Goal: Task Accomplishment & Management: Manage account settings

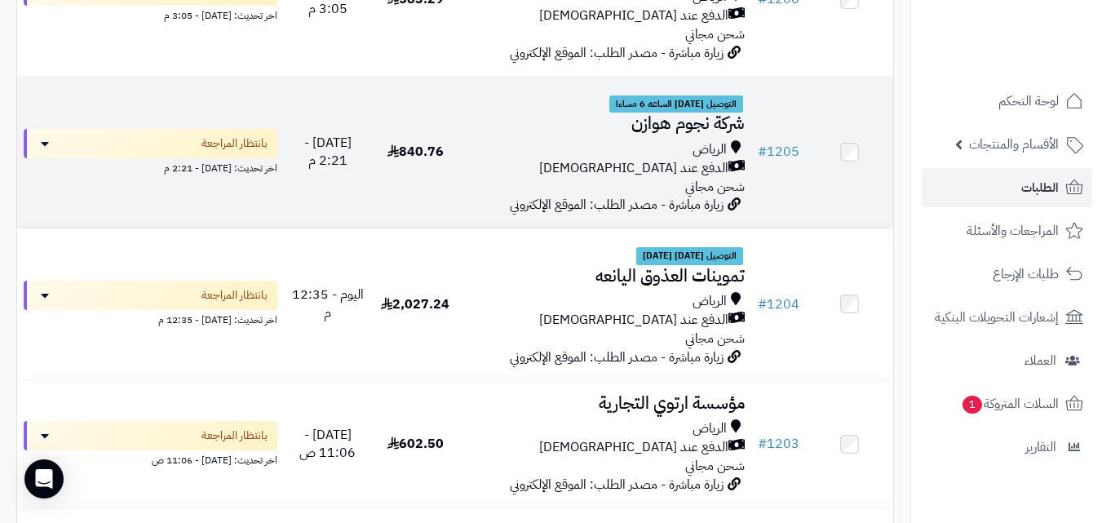
scroll to position [457, 0]
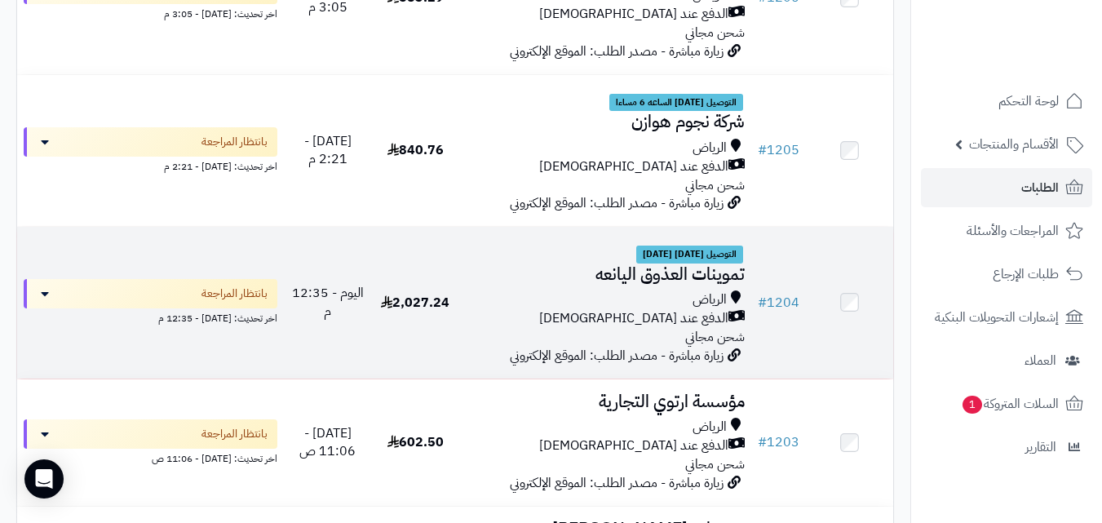
click at [564, 309] on div "الرياض" at bounding box center [605, 299] width 279 height 19
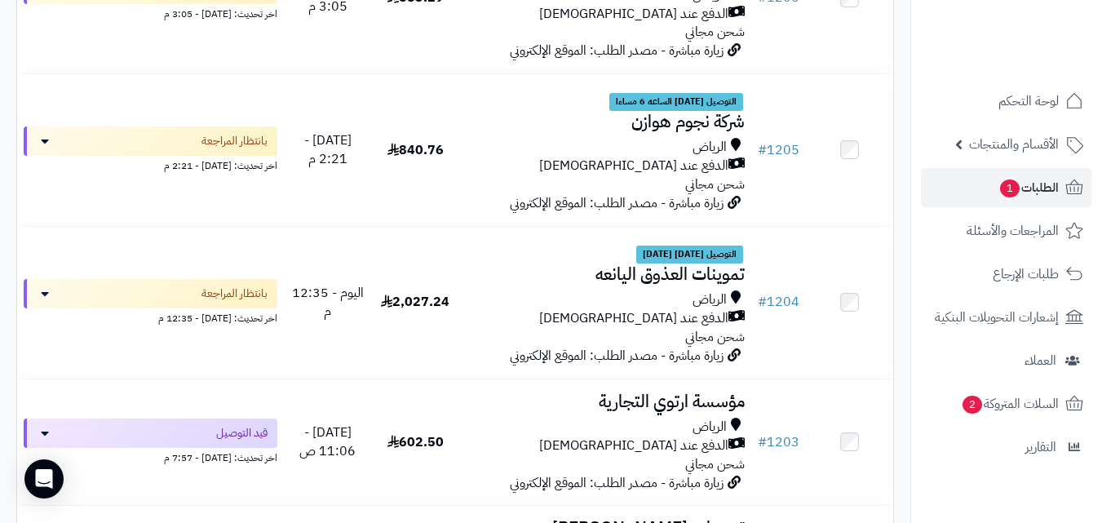
scroll to position [736, 0]
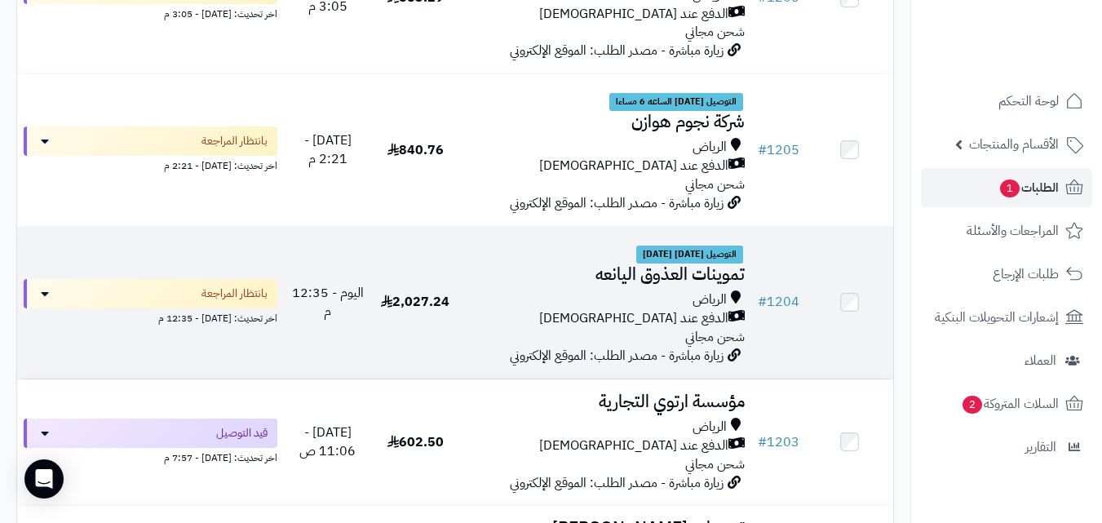
click at [403, 310] on span "2,027.24" at bounding box center [415, 302] width 68 height 20
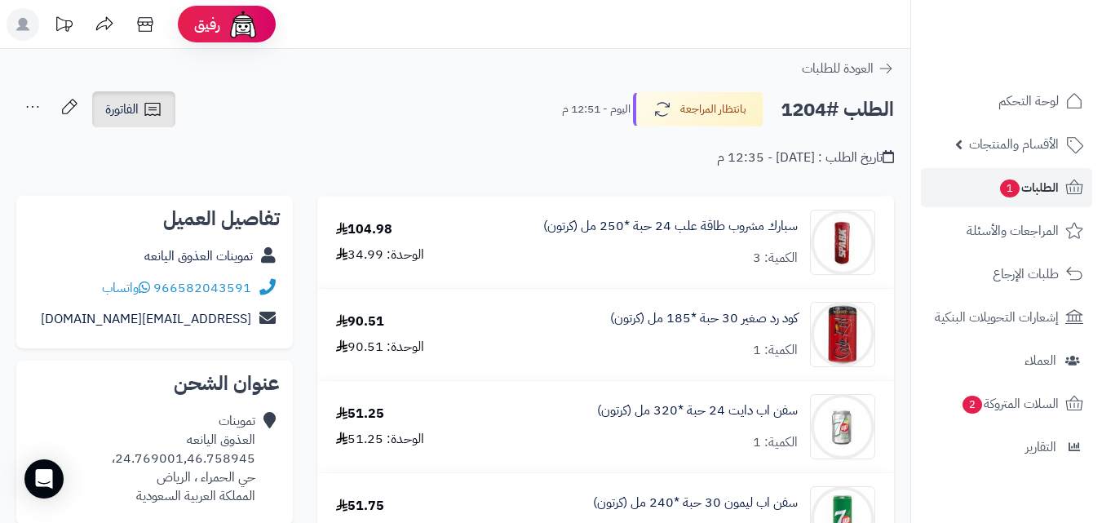
click at [151, 111] on icon at bounding box center [153, 109] width 20 height 20
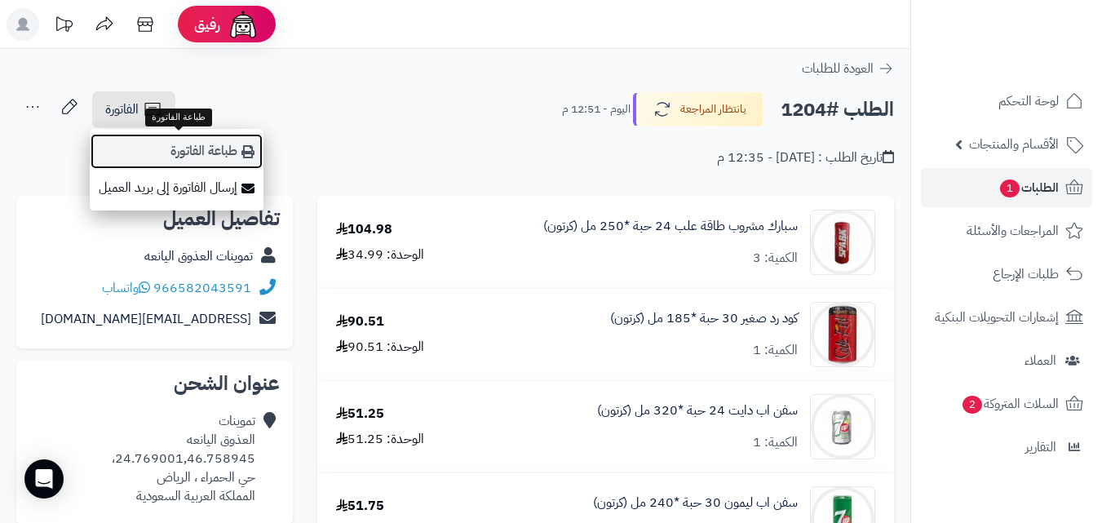
click at [165, 157] on link "طباعة الفاتورة" at bounding box center [177, 151] width 174 height 37
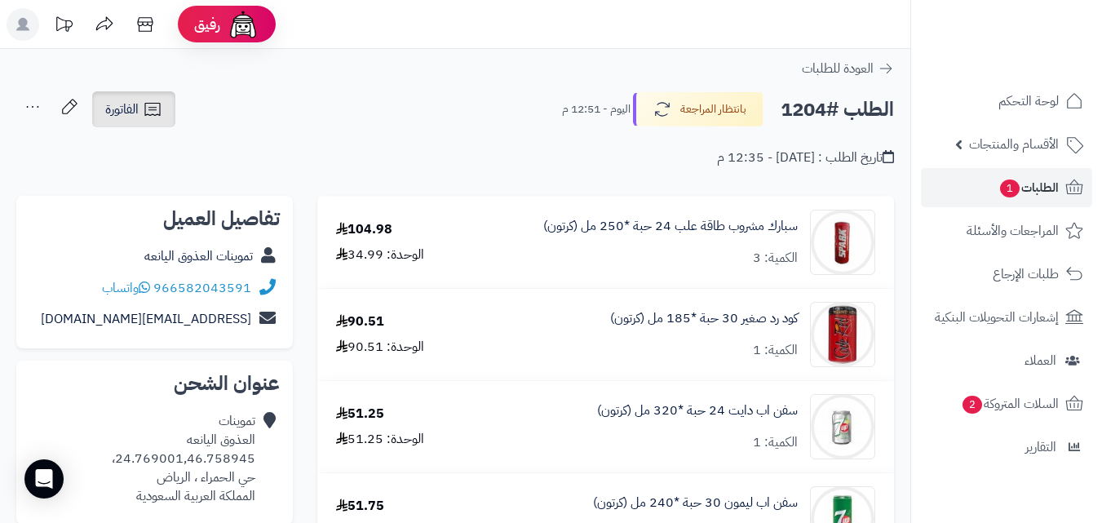
click at [154, 104] on icon at bounding box center [151, 109] width 15 height 13
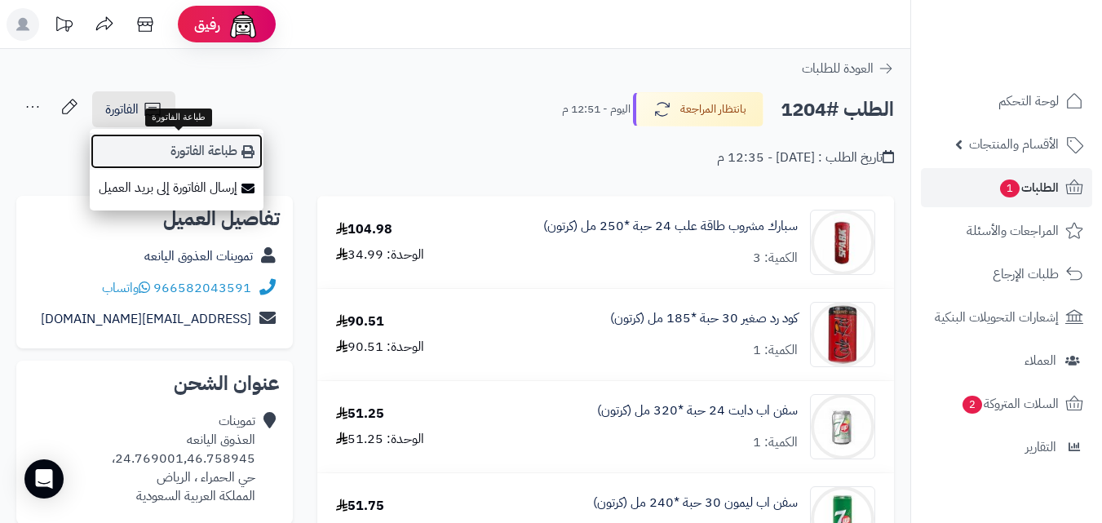
click at [240, 159] on link "طباعة الفاتورة" at bounding box center [177, 151] width 174 height 37
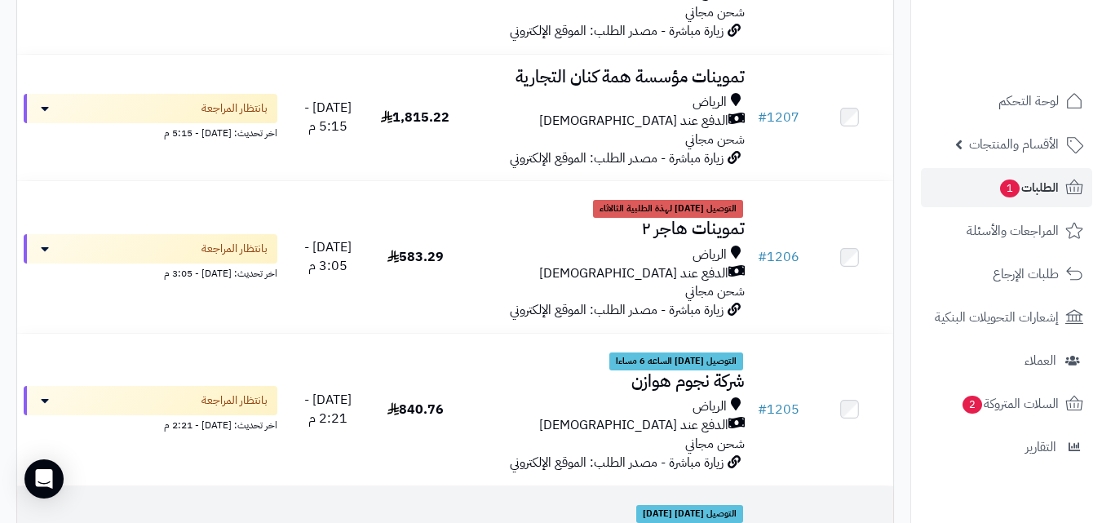
scroll to position [475, 0]
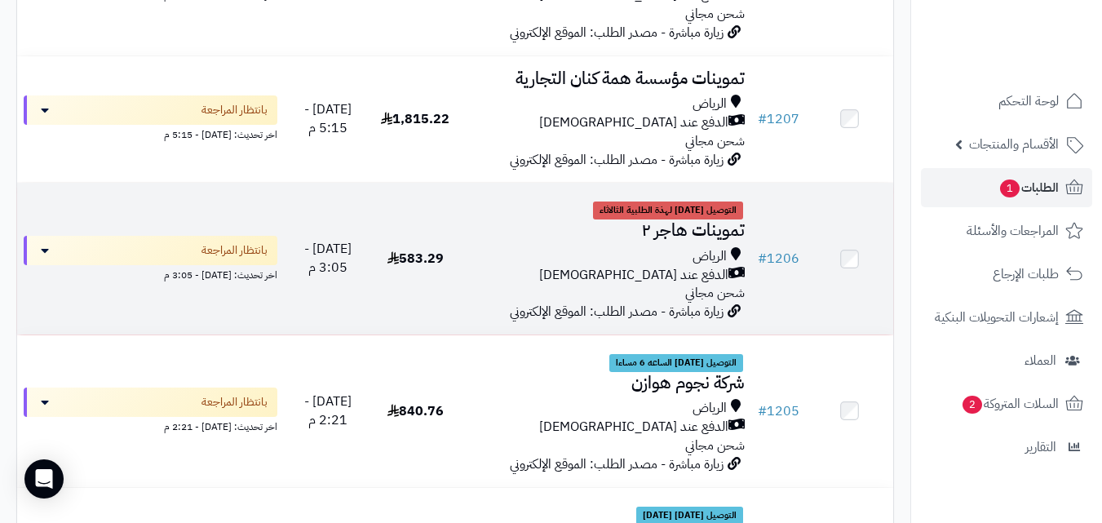
click at [544, 266] on div "الرياض" at bounding box center [605, 256] width 279 height 19
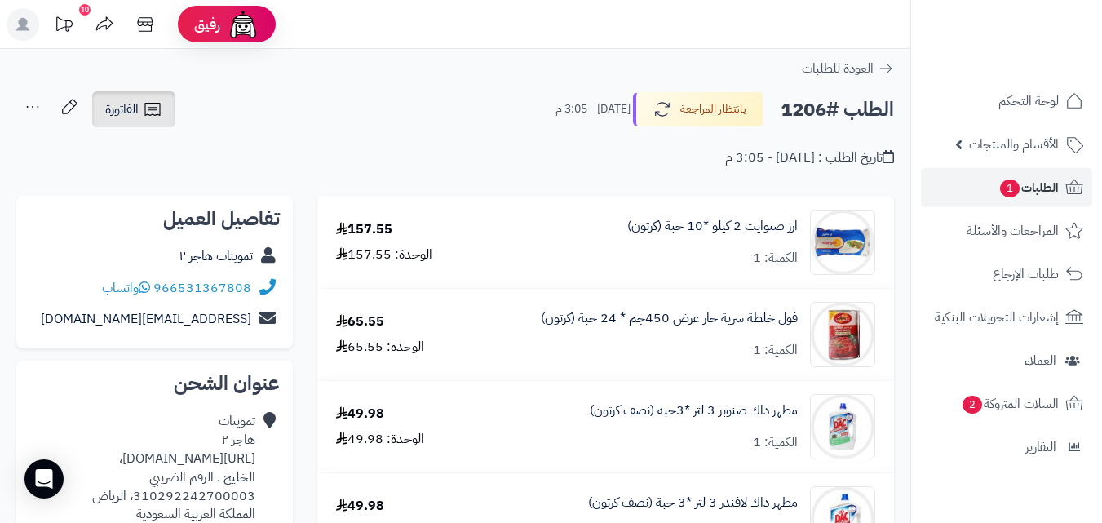
click at [157, 112] on icon at bounding box center [153, 109] width 20 height 20
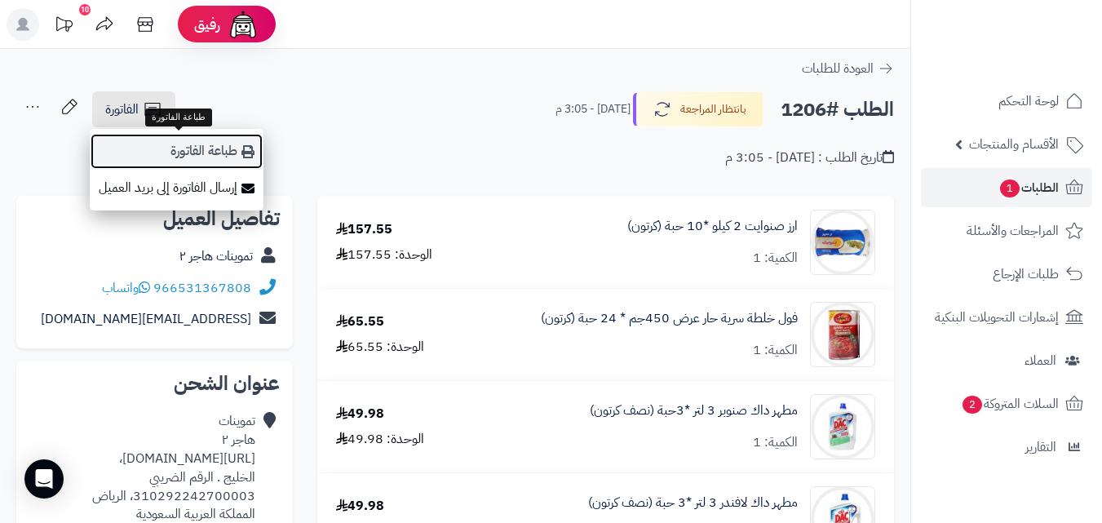
click at [184, 149] on link "طباعة الفاتورة" at bounding box center [177, 151] width 174 height 37
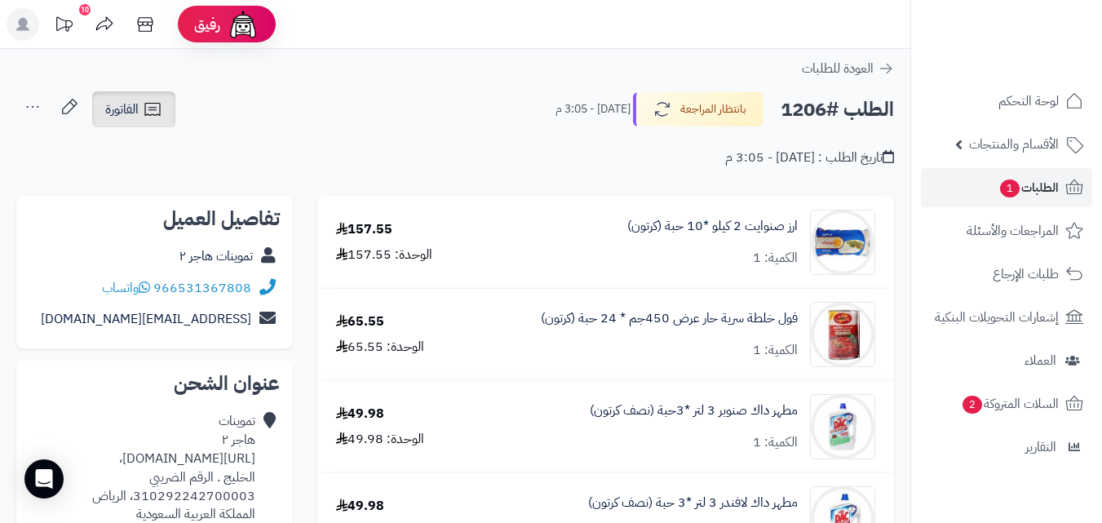
click at [153, 106] on icon at bounding box center [153, 109] width 20 height 20
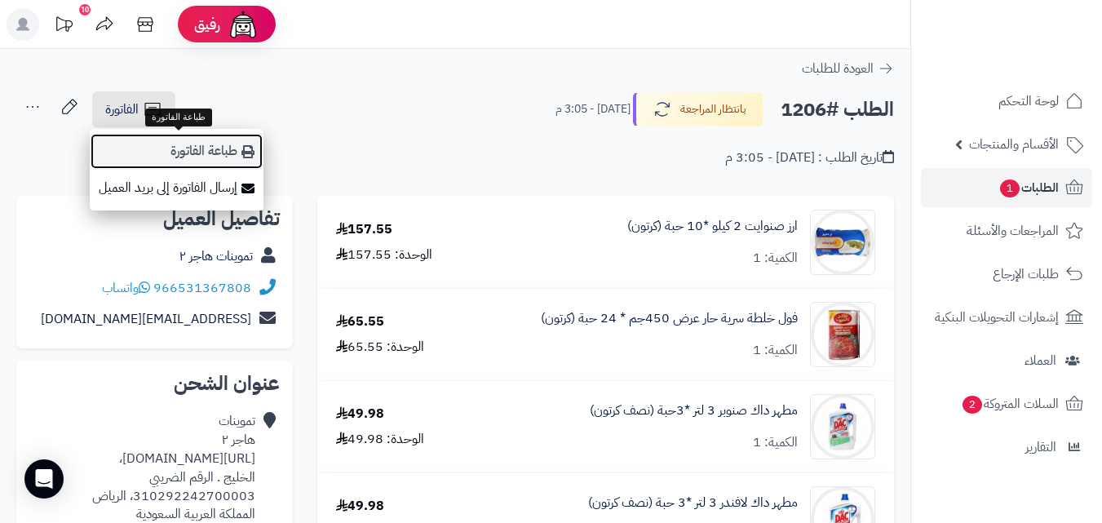
click at [227, 148] on link "طباعة الفاتورة" at bounding box center [177, 151] width 174 height 37
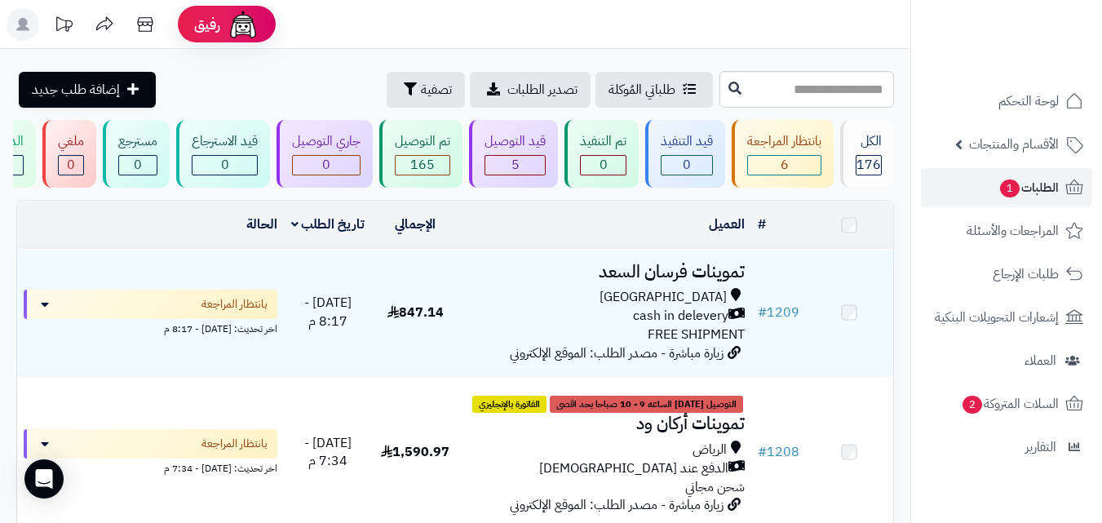
scroll to position [475, 0]
